Goal: Task Accomplishment & Management: Complete application form

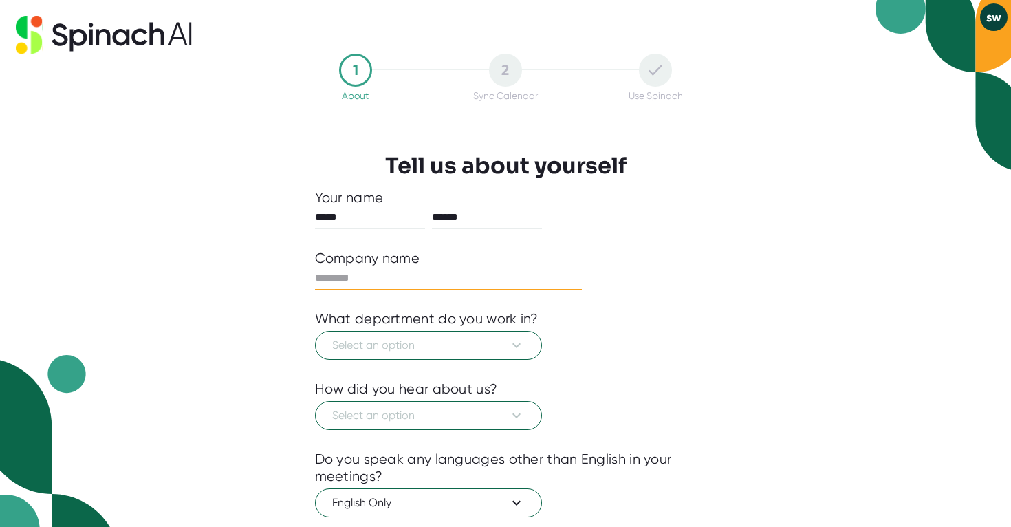
click at [431, 286] on input "text" at bounding box center [449, 278] width 268 height 22
type input "*********"
click at [453, 347] on span "Select an option" at bounding box center [428, 345] width 193 height 17
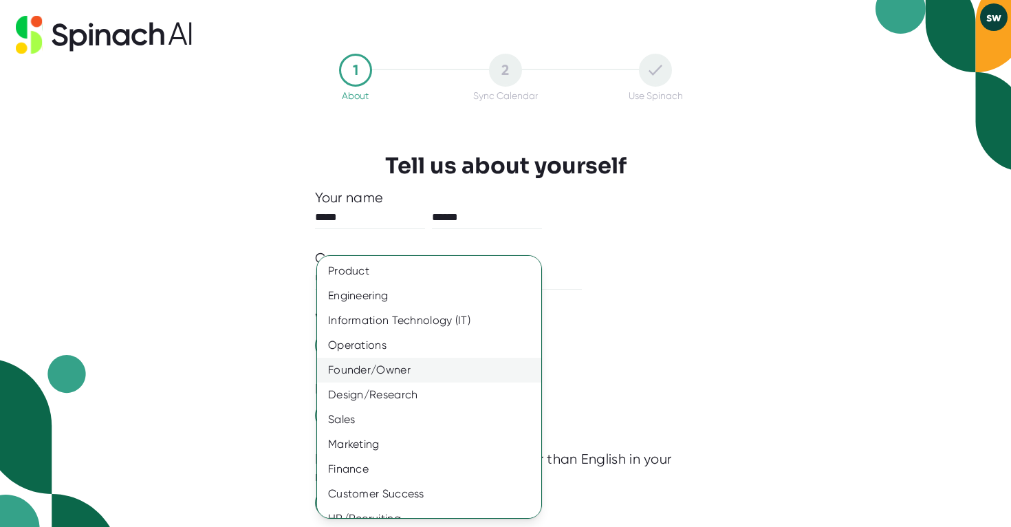
scroll to position [65, 0]
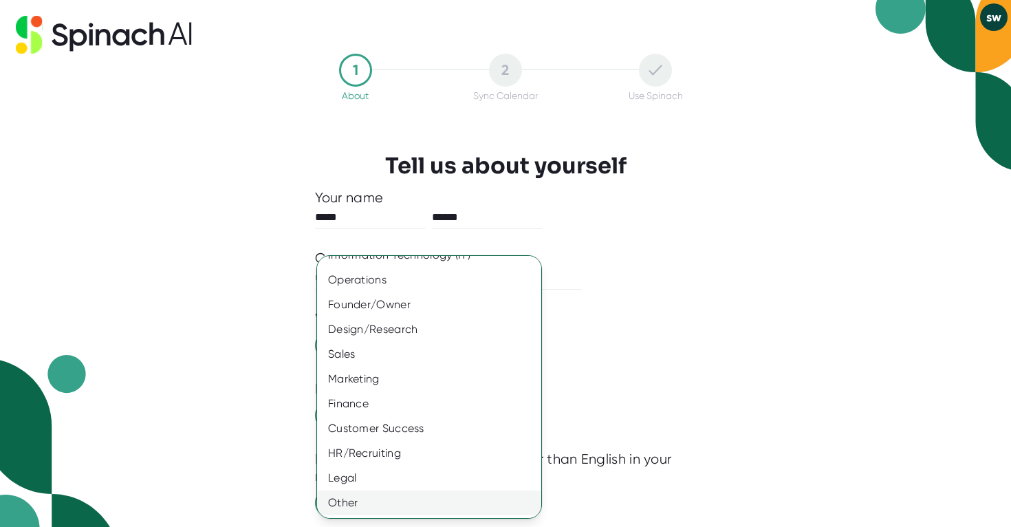
click at [401, 505] on div "Other" at bounding box center [429, 502] width 224 height 25
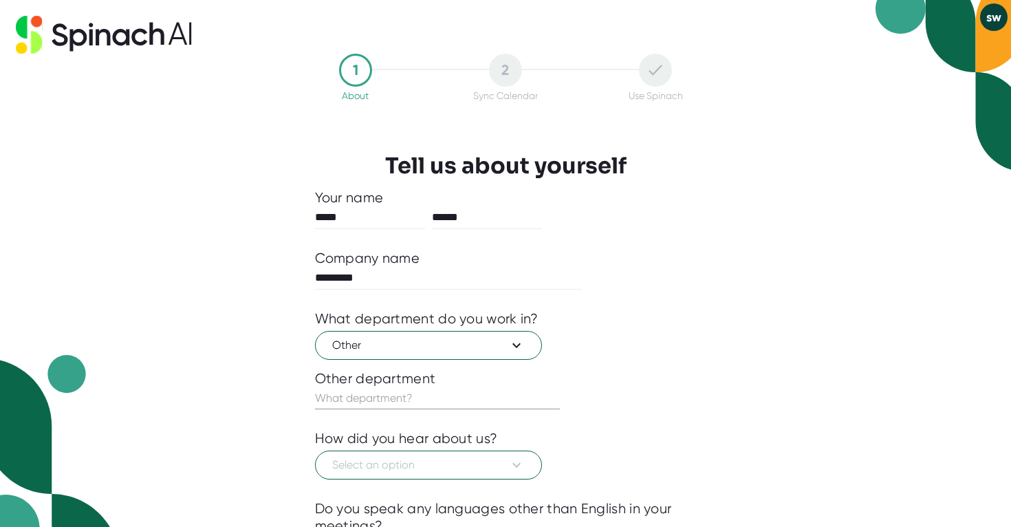
click at [439, 399] on input "text" at bounding box center [437, 398] width 245 height 22
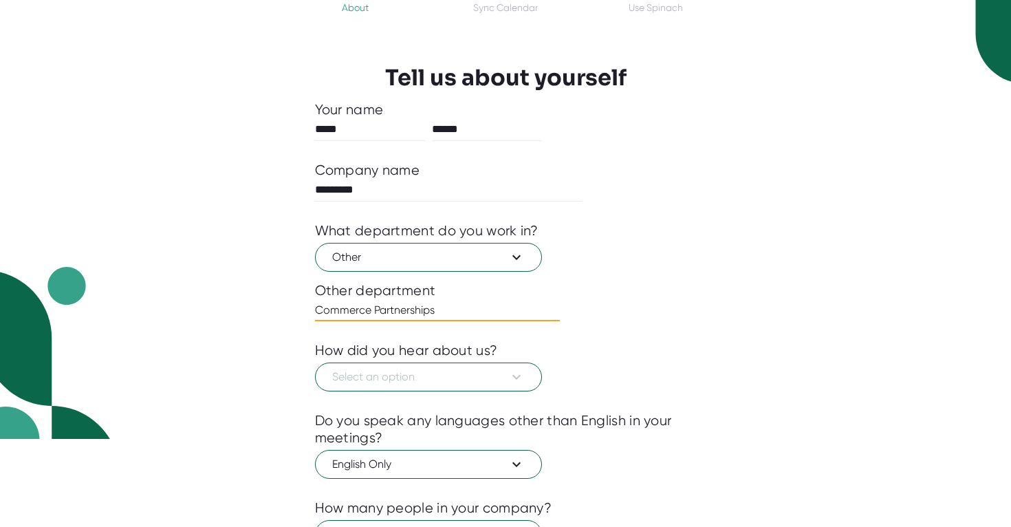
scroll to position [102, 0]
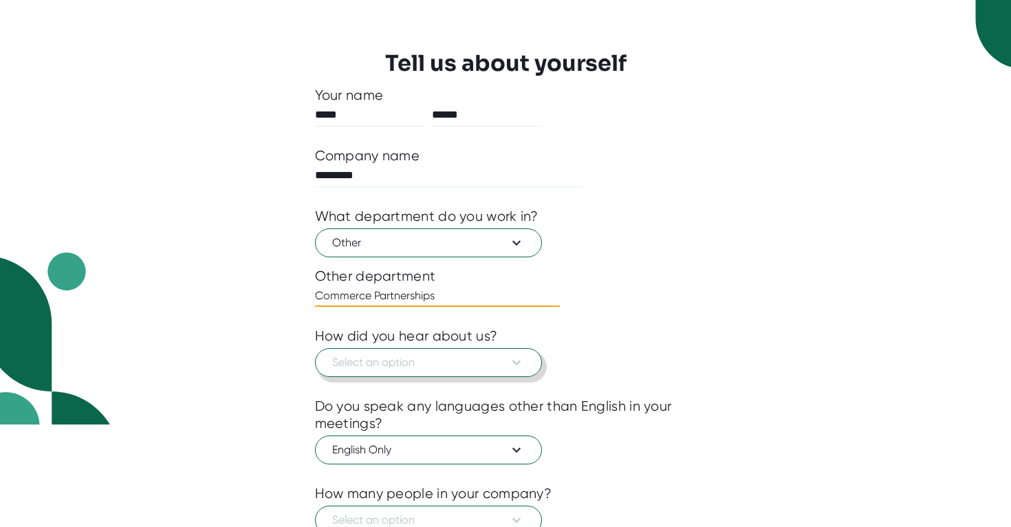
type input "Commerce Partnerships"
click at [425, 373] on button "Select an option" at bounding box center [428, 362] width 227 height 29
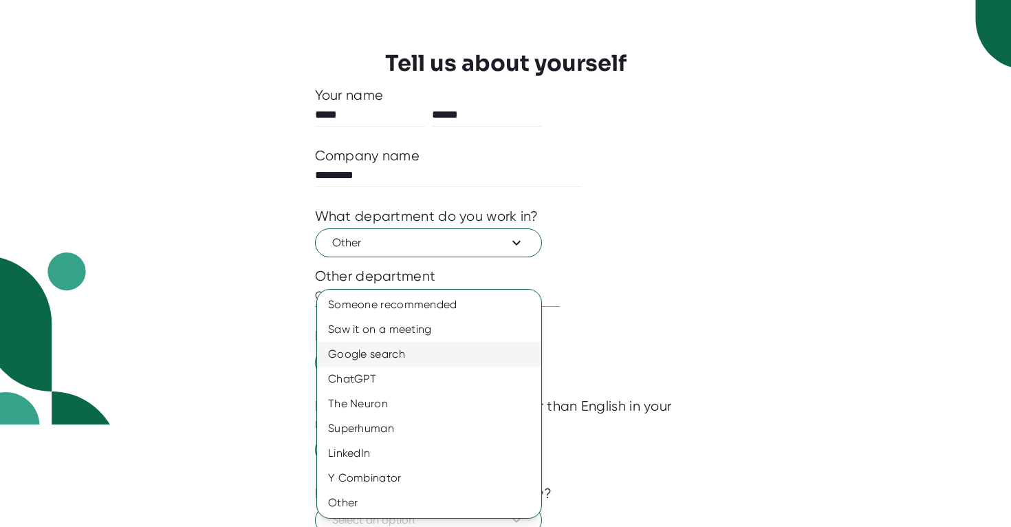
click at [399, 358] on div "Google search" at bounding box center [429, 354] width 224 height 25
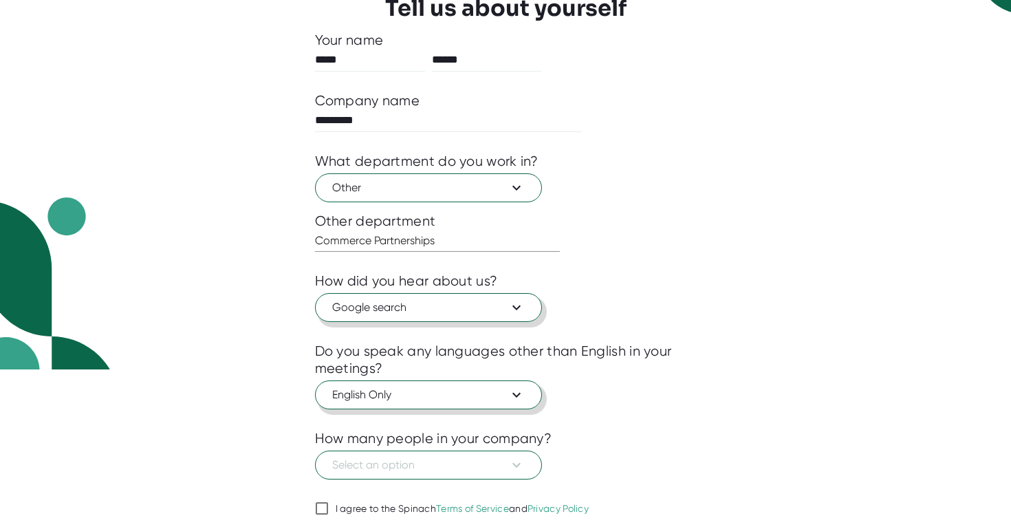
scroll to position [207, 0]
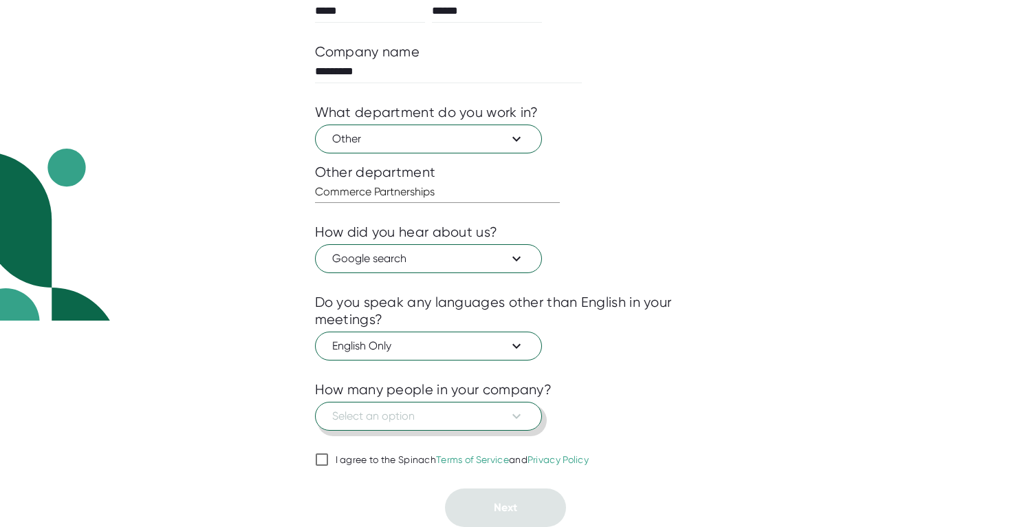
click at [415, 421] on span "Select an option" at bounding box center [428, 416] width 193 height 17
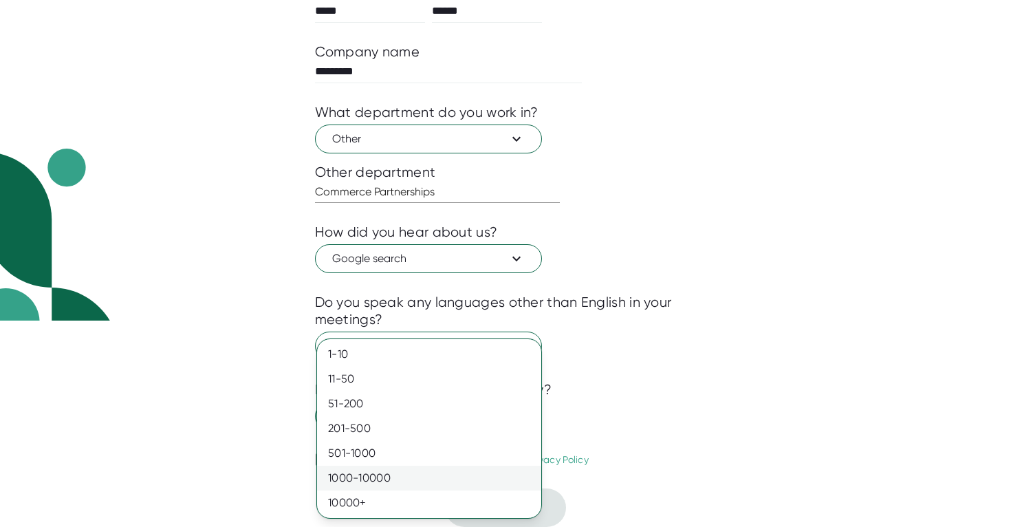
click at [409, 476] on div "1000-10000" at bounding box center [429, 478] width 224 height 25
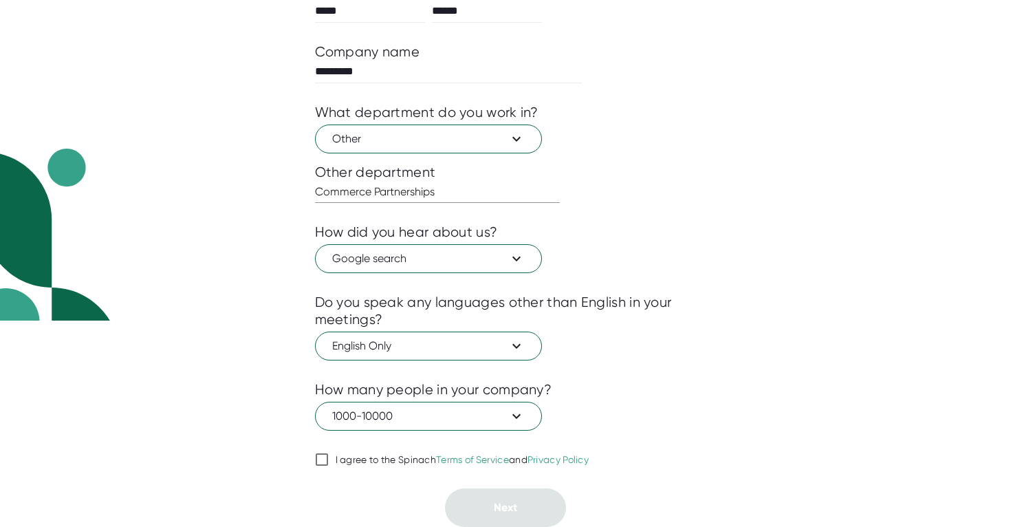
click at [318, 462] on input "I agree to the Spinach Terms of Service and Privacy Policy" at bounding box center [322, 459] width 14 height 17
checkbox input "true"
click at [490, 491] on button "Next" at bounding box center [505, 507] width 121 height 39
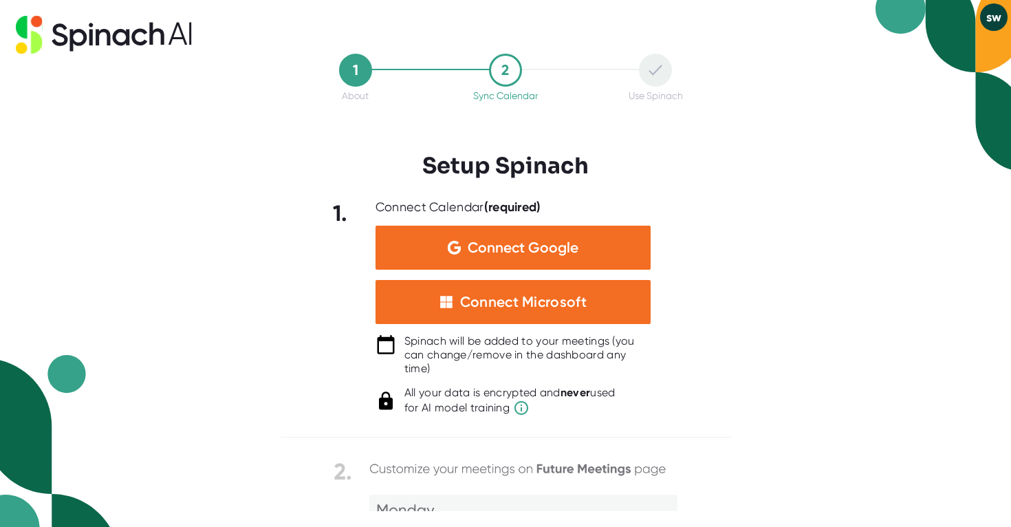
scroll to position [0, 0]
click at [100, 41] on icon at bounding box center [104, 35] width 176 height 38
